Goal: Information Seeking & Learning: Learn about a topic

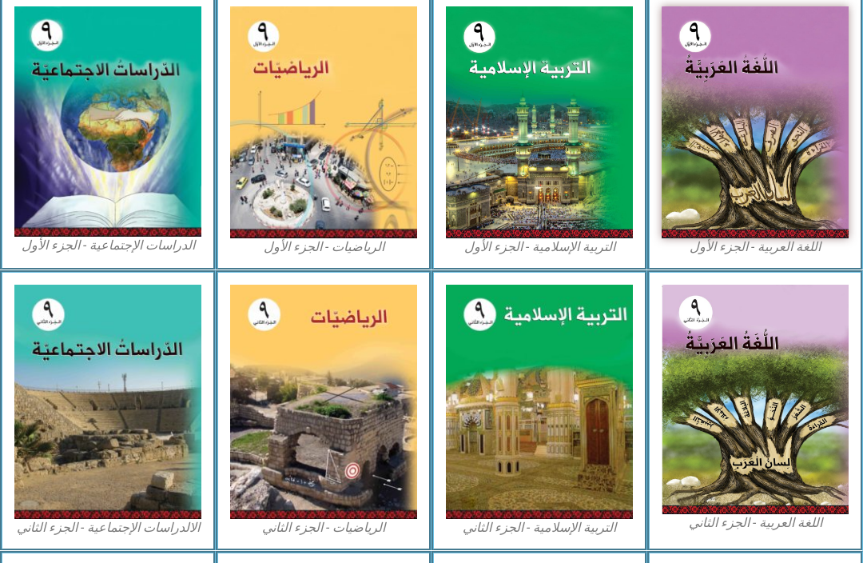
scroll to position [453, 0]
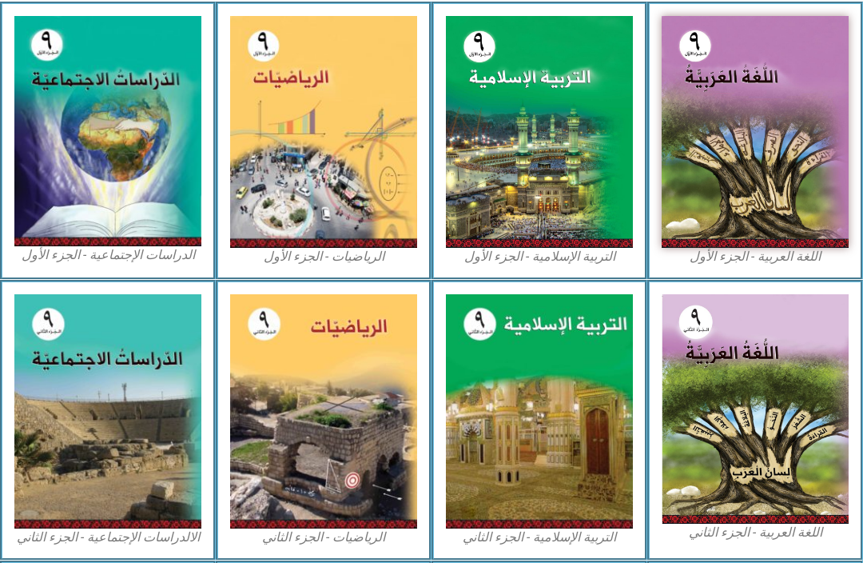
click at [504, 188] on img at bounding box center [539, 132] width 187 height 232
